Goal: Information Seeking & Learning: Learn about a topic

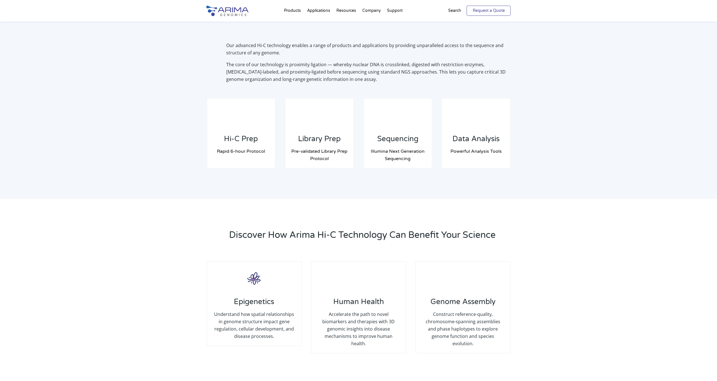
scroll to position [407, 0]
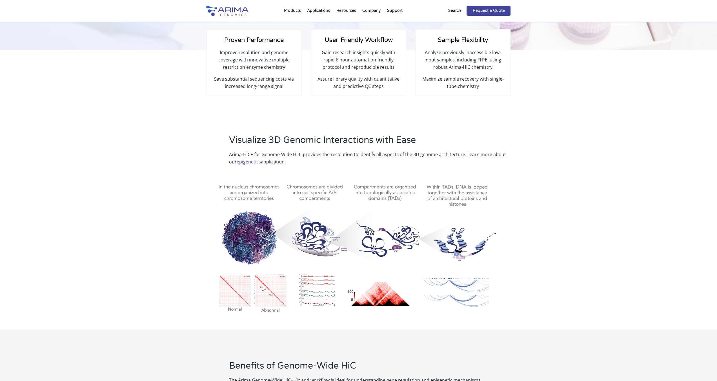
scroll to position [159, 0]
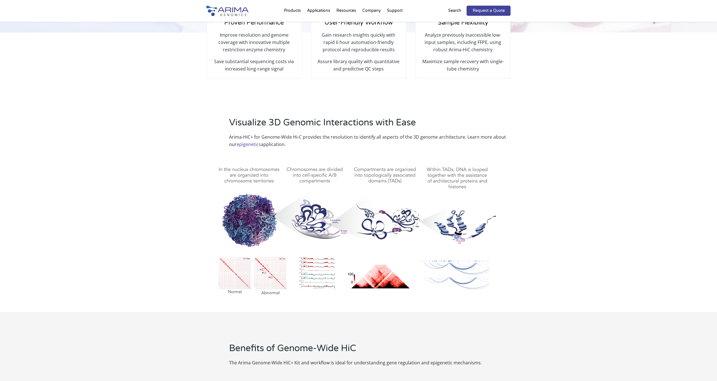
click at [551, 276] on div "Visualize 3D Genomic Interactions with Ease Arima-HiC+ for Genome-Wide Hi-C pro…" at bounding box center [358, 210] width 717 height 203
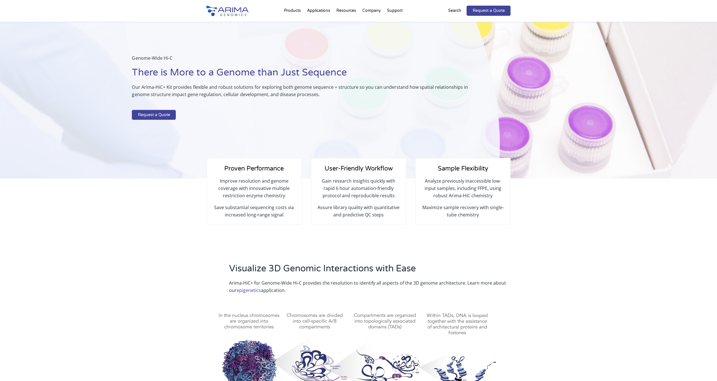
scroll to position [0, 0]
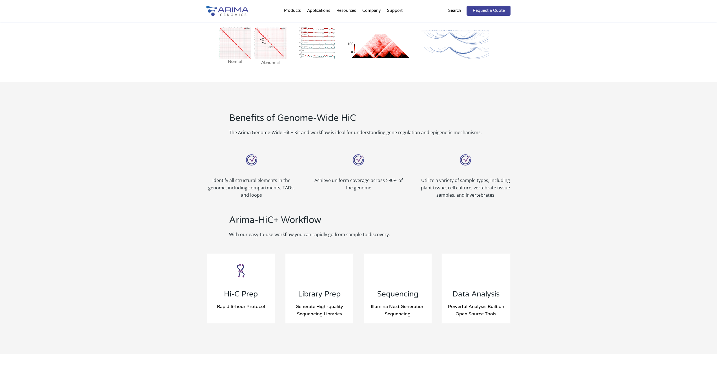
scroll to position [390, 0]
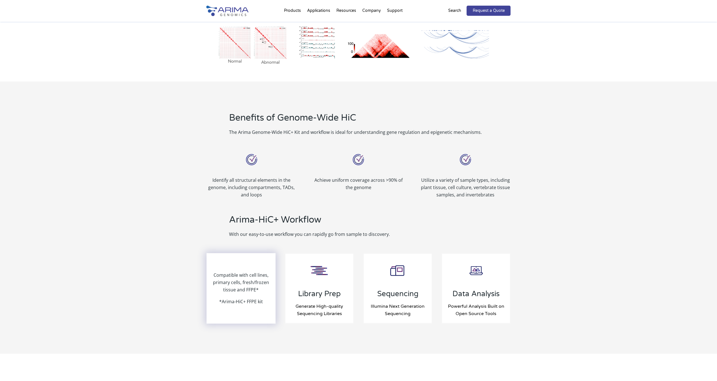
click at [245, 280] on p "Compatible with cell lines, primary cells, fresh/frozen tissue and FFPE*" at bounding box center [241, 284] width 68 height 26
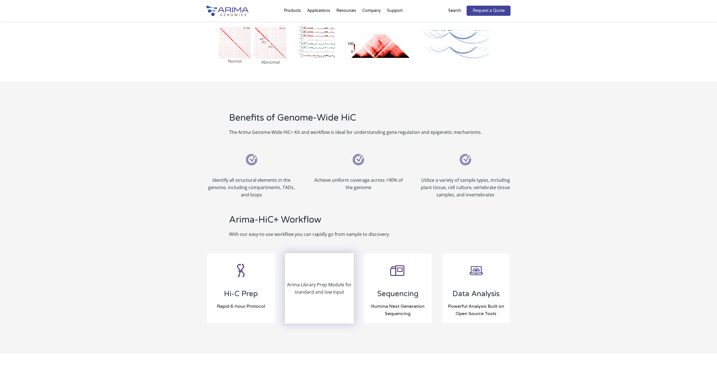
click at [316, 287] on p "Arima Library Prep Module for standard and low input" at bounding box center [320, 288] width 68 height 15
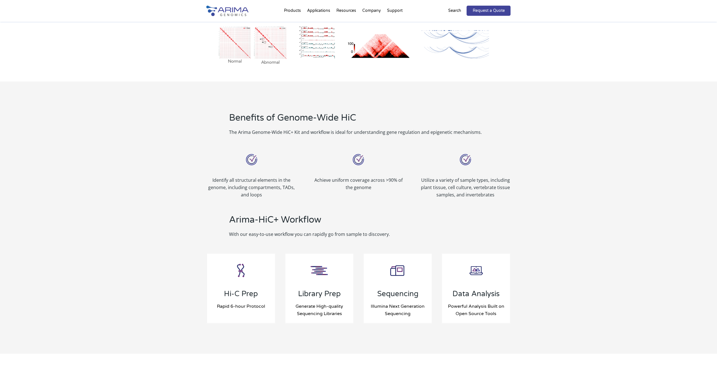
click at [432, 289] on div "Hi-C Prep Rapid 6-hour Protocol Compatible with cell lines, primary cells, fres…" at bounding box center [359, 289] width 304 height 86
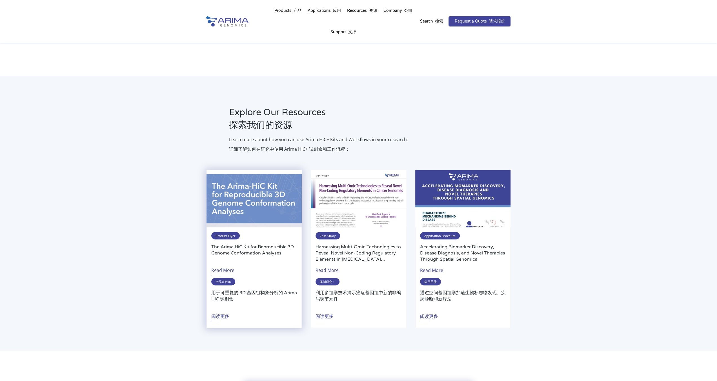
scroll to position [1098, 0]
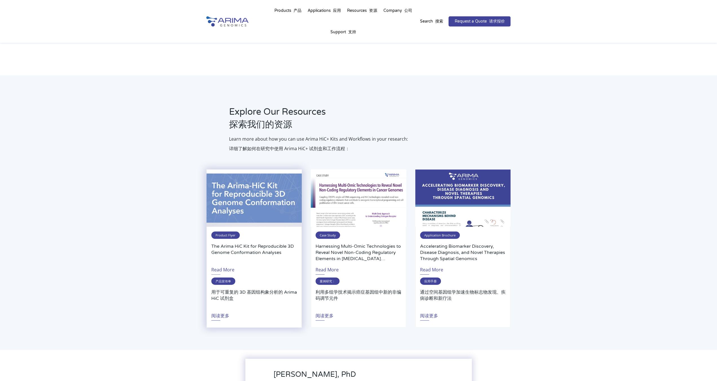
click at [255, 300] on h3 "用于可重复的 3D 基因组构象分析的 Arima HiC 试剂盒" at bounding box center [254, 298] width 86 height 19
